Goal: Task Accomplishment & Management: Complete application form

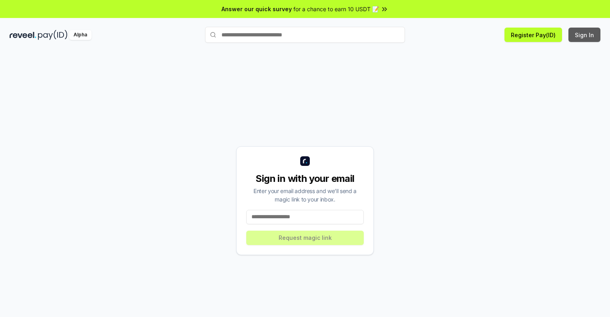
click at [585, 35] on button "Sign In" at bounding box center [584, 35] width 32 height 14
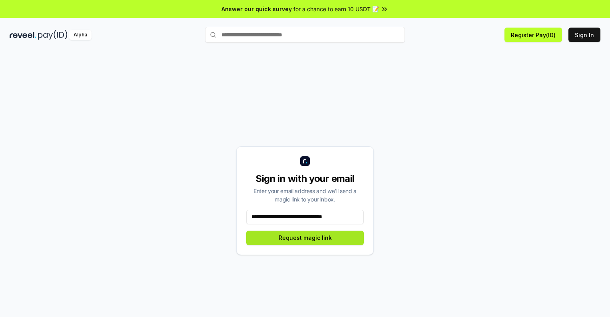
type input "**********"
click at [305, 237] on button "Request magic link" at bounding box center [305, 238] width 118 height 14
